Goal: Task Accomplishment & Management: Use online tool/utility

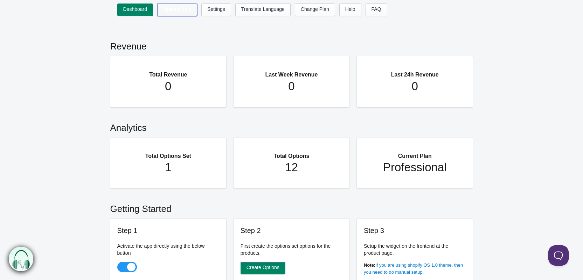
click at [172, 14] on link "Options Sets" at bounding box center [177, 10] width 40 height 13
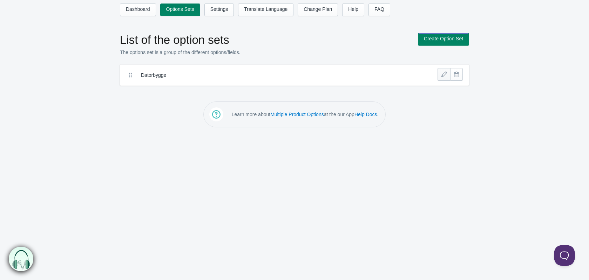
click at [444, 79] on link at bounding box center [443, 74] width 13 height 13
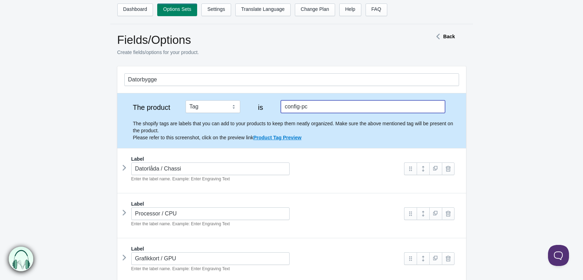
click at [290, 108] on input "config-pc" at bounding box center [363, 106] width 164 height 13
